Goal: Transaction & Acquisition: Obtain resource

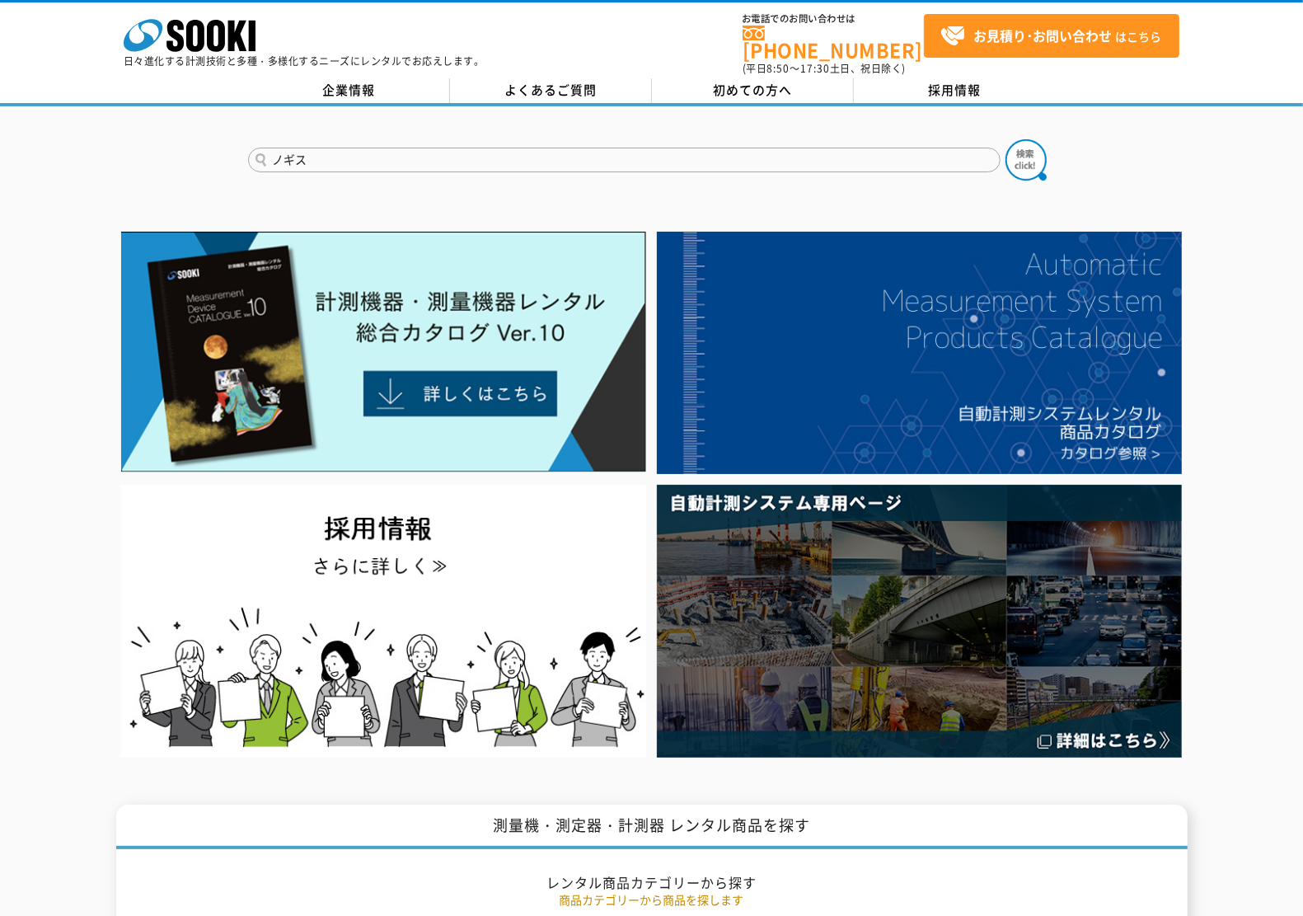
type input "ノギス"
click at [1006, 139] on button at bounding box center [1026, 159] width 41 height 41
click at [429, 148] on input "text" at bounding box center [624, 160] width 753 height 25
type input "ノギス"
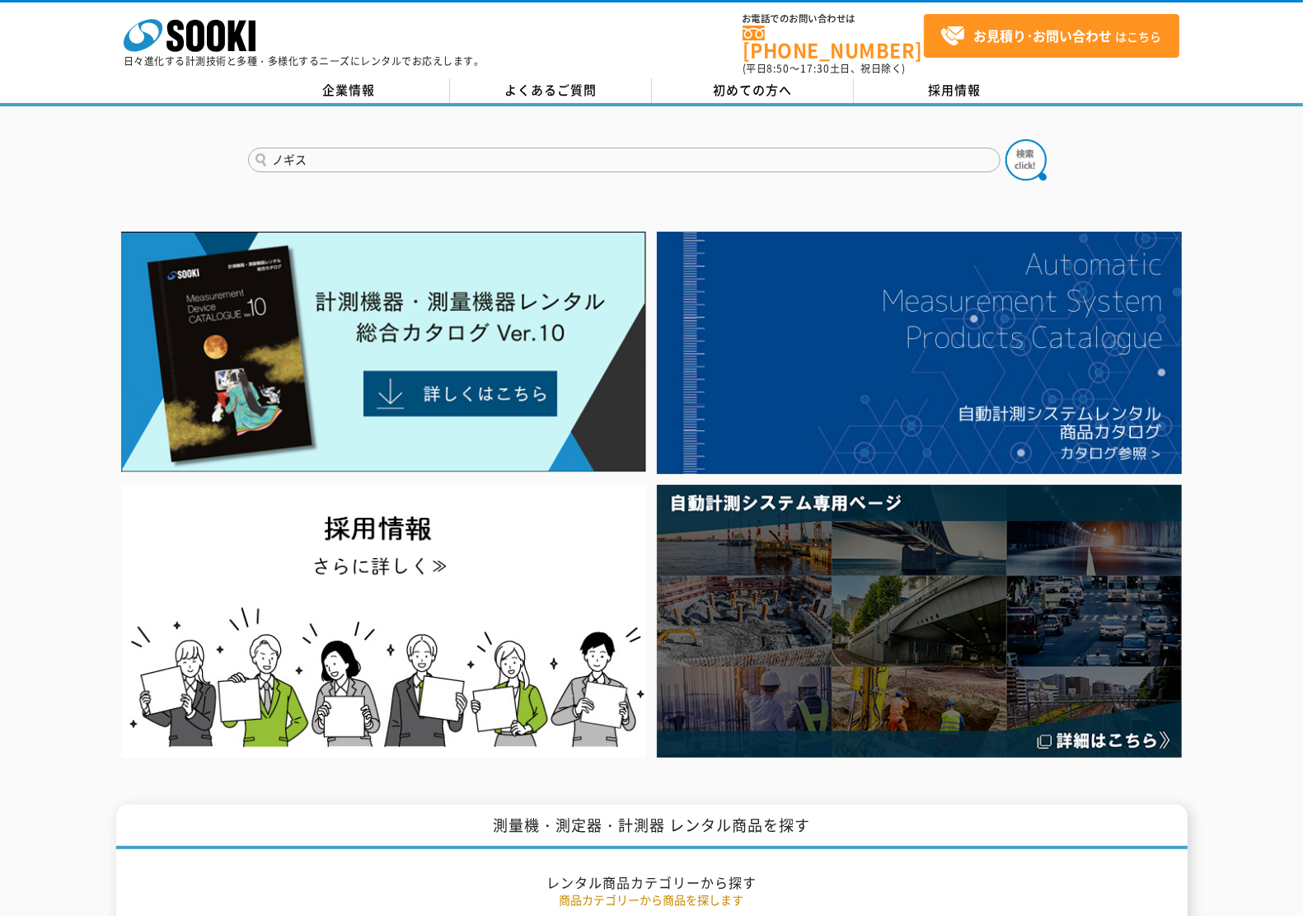
click at [1006, 139] on button at bounding box center [1026, 159] width 41 height 41
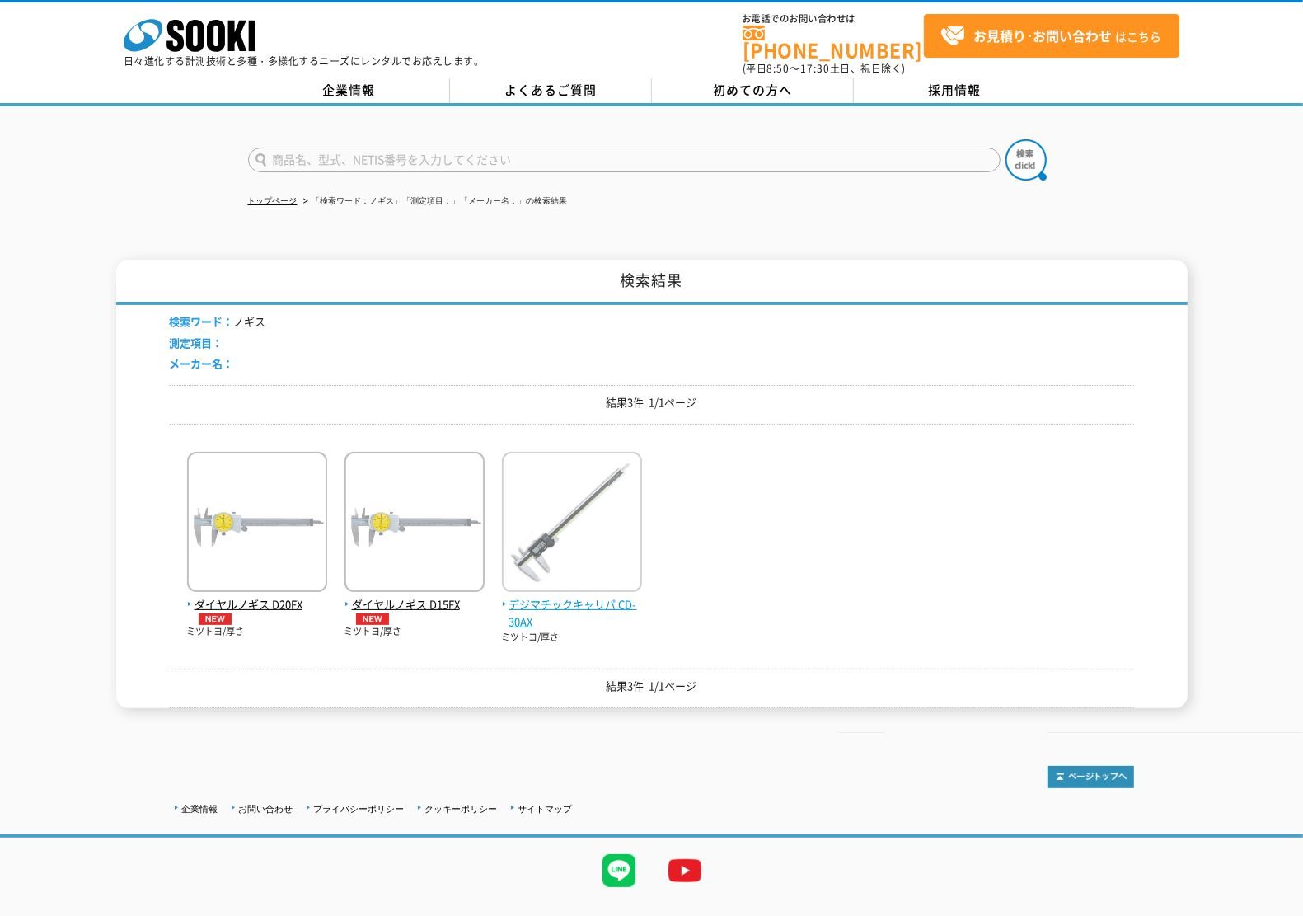
click at [592, 596] on span "デジマチックキャリパ CD-30AX" at bounding box center [572, 613] width 140 height 35
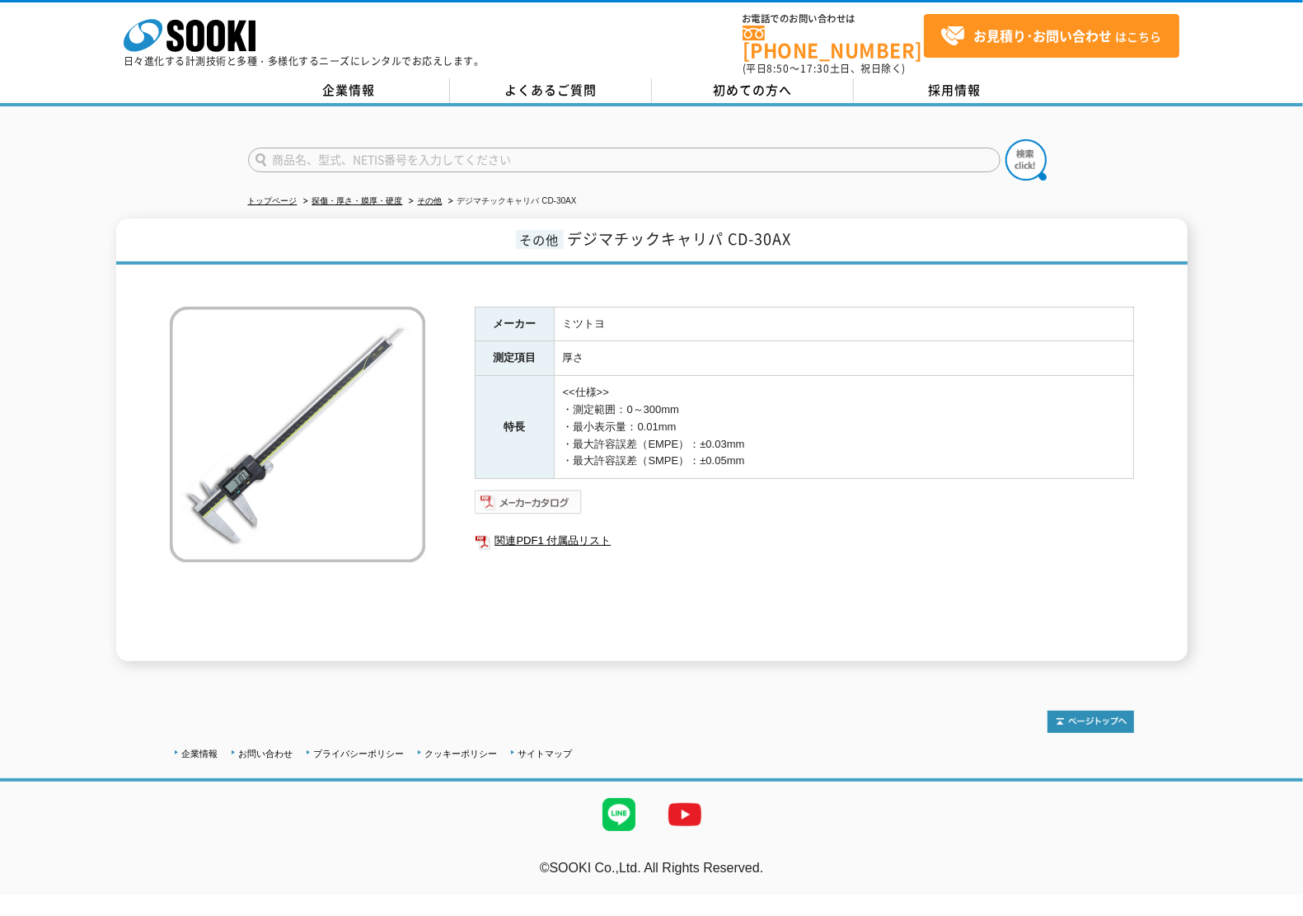
click at [526, 491] on img at bounding box center [529, 502] width 108 height 26
